Goal: Check status: Check status

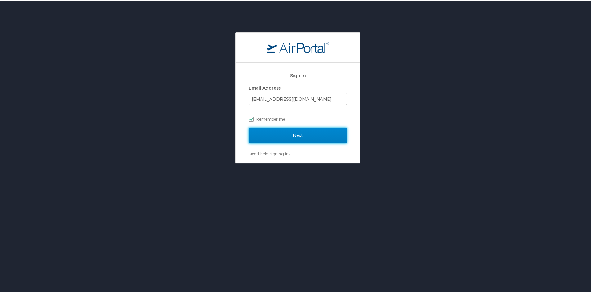
click at [279, 131] on input "Next" at bounding box center [298, 135] width 98 height 16
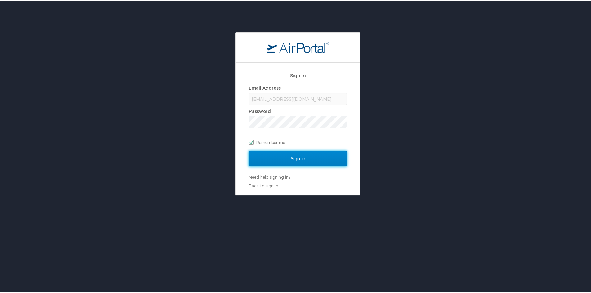
click at [273, 151] on input "Sign In" at bounding box center [298, 158] width 98 height 16
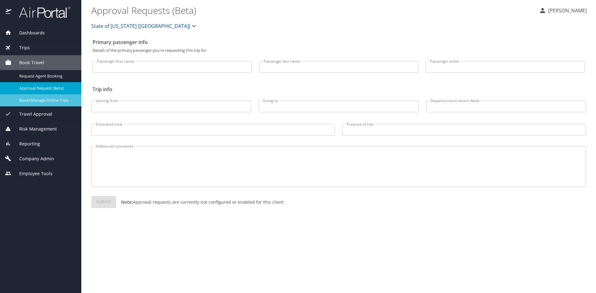
click at [50, 101] on span "Book/Manage Online Trips" at bounding box center [46, 100] width 55 height 6
click at [22, 114] on span "Travel Approval" at bounding box center [31, 114] width 41 height 7
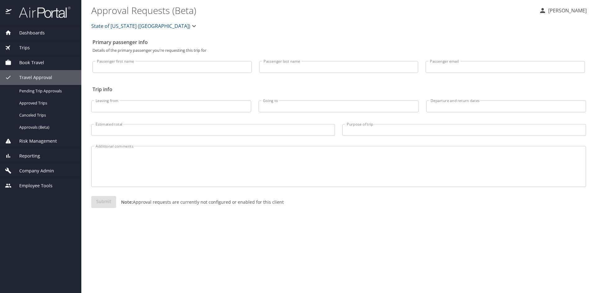
click at [25, 48] on span "Trips" at bounding box center [20, 47] width 18 height 7
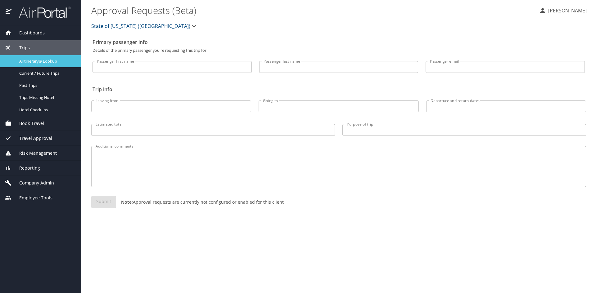
click at [24, 61] on span "Airtinerary® Lookup" at bounding box center [46, 61] width 55 height 6
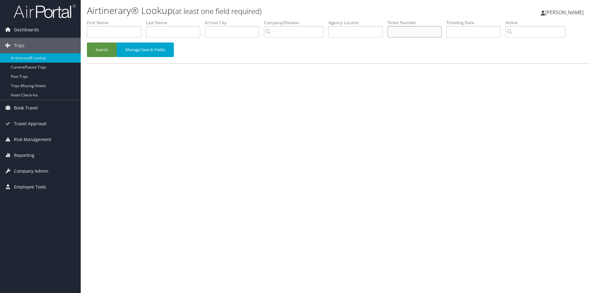
click at [399, 26] on input "text" at bounding box center [414, 31] width 54 height 11
paste input "Ticket Number 5262391913060"
click at [412, 33] on input "Ticket Number 5262391913060" at bounding box center [414, 31] width 54 height 11
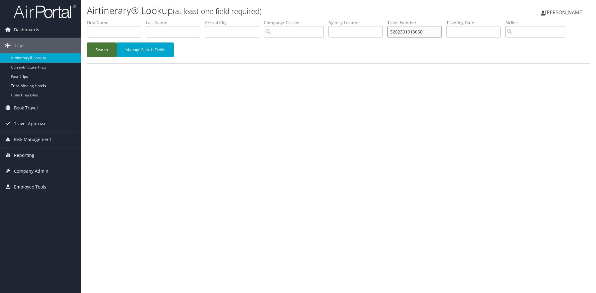
type input "5262391913060"
click at [102, 50] on button "Search" at bounding box center [102, 50] width 30 height 15
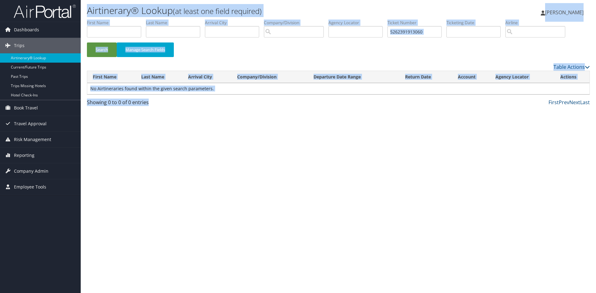
drag, startPoint x: 84, startPoint y: 4, endPoint x: 544, endPoint y: 100, distance: 470.0
click at [544, 100] on div "Airtinerary® Lookup (at least one field required) Michelle Taylor Michelle Tayl…" at bounding box center [338, 146] width 515 height 293
copy div "Airtinerary® Lookup (at least one field required) Michelle Taylor Michelle Tayl…"
click at [404, 48] on div "Search Manage Search Fields" at bounding box center [338, 53] width 512 height 21
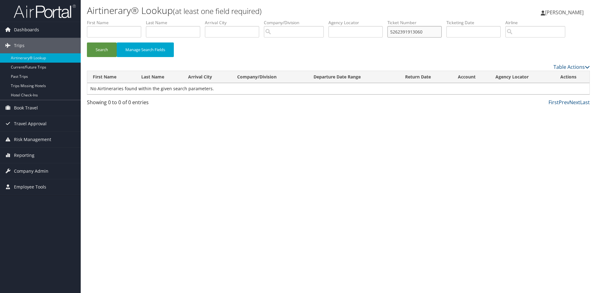
drag, startPoint x: 431, startPoint y: 32, endPoint x: 395, endPoint y: 30, distance: 35.4
click at [395, 30] on input "5262391913060" at bounding box center [414, 31] width 54 height 11
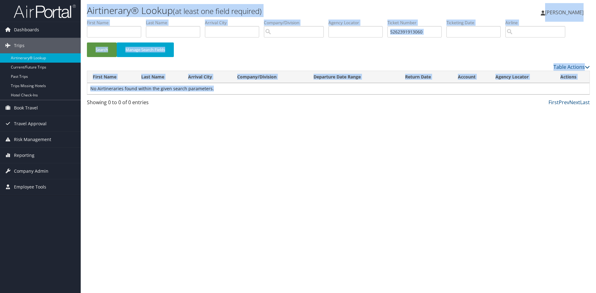
drag, startPoint x: 83, startPoint y: 5, endPoint x: 531, endPoint y: 93, distance: 456.1
click at [531, 93] on div "Airtinerary® Lookup (at least one field required) Michelle Taylor Michelle Tayl…" at bounding box center [338, 146] width 515 height 293
copy div "Airtinerary® Lookup (at least one field required) Michelle Taylor Michelle Tayl…"
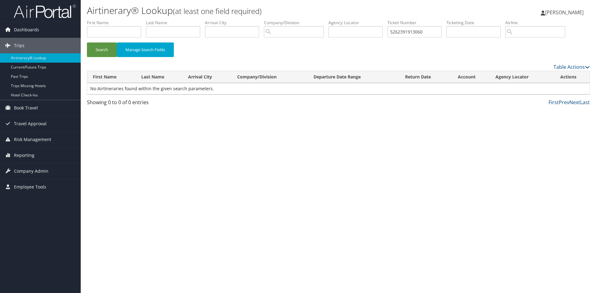
click at [188, 169] on div "Airtinerary® Lookup (at least one field required) Michelle Taylor Michelle Tayl…" at bounding box center [338, 146] width 515 height 293
click at [97, 50] on button "Search" at bounding box center [102, 50] width 30 height 15
click at [184, 119] on div "Airtinerary® Lookup (at least one field required) Michelle Taylor Michelle Tayl…" at bounding box center [338, 146] width 515 height 293
click at [100, 111] on div "Airtinerary® Lookup (at least one field required) Michelle Taylor Michelle Tayl…" at bounding box center [338, 146] width 515 height 293
